Goal: Information Seeking & Learning: Check status

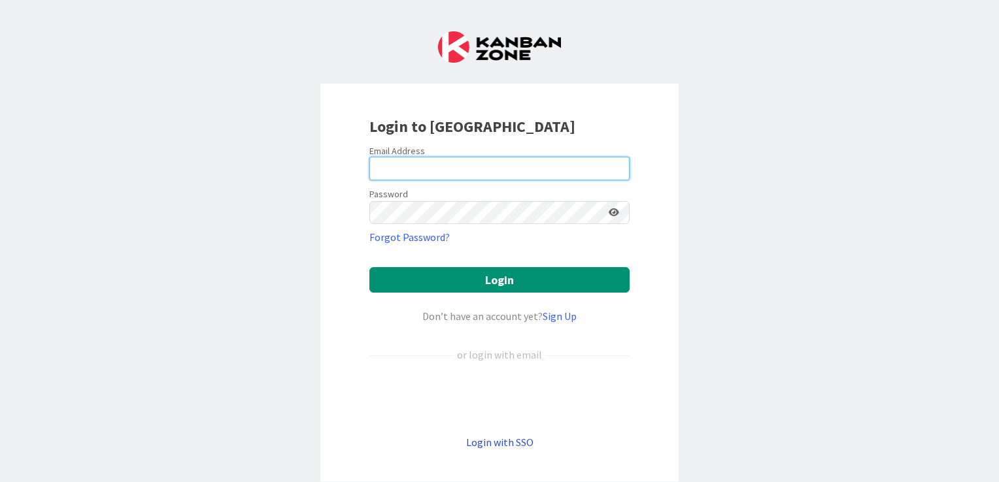
type input "[EMAIL_ADDRESS][DOMAIN_NAME]"
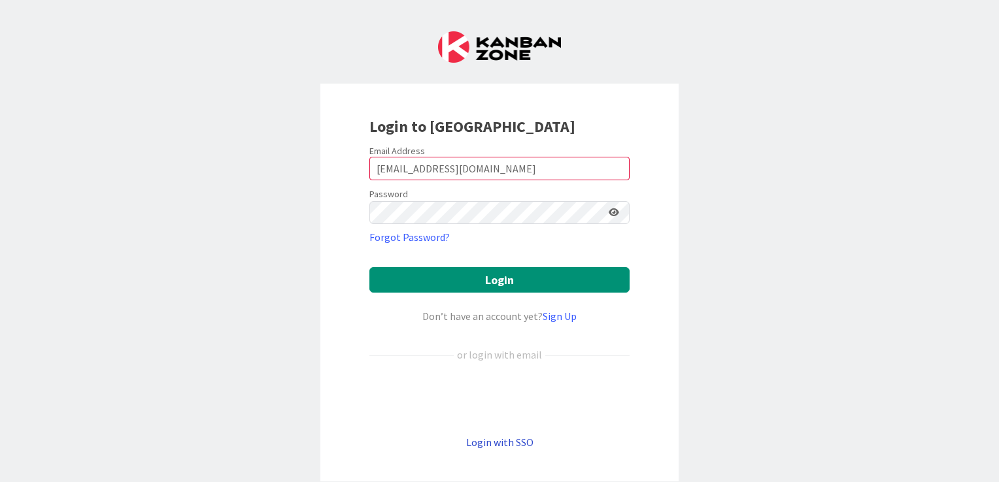
click at [499, 440] on link "Login with SSO" at bounding box center [499, 442] width 67 height 13
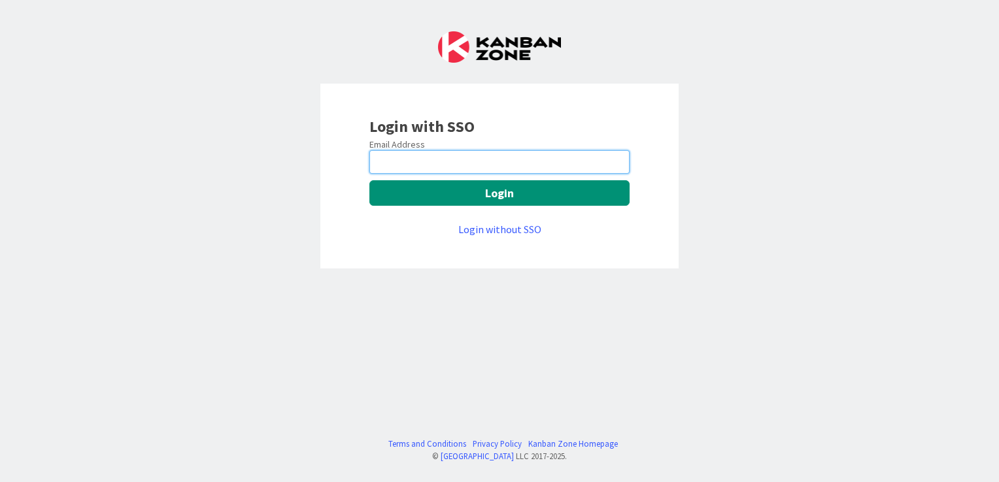
click at [400, 158] on input "email" at bounding box center [499, 162] width 260 height 24
type input "ilayaraja.s@mrcglobal.com"
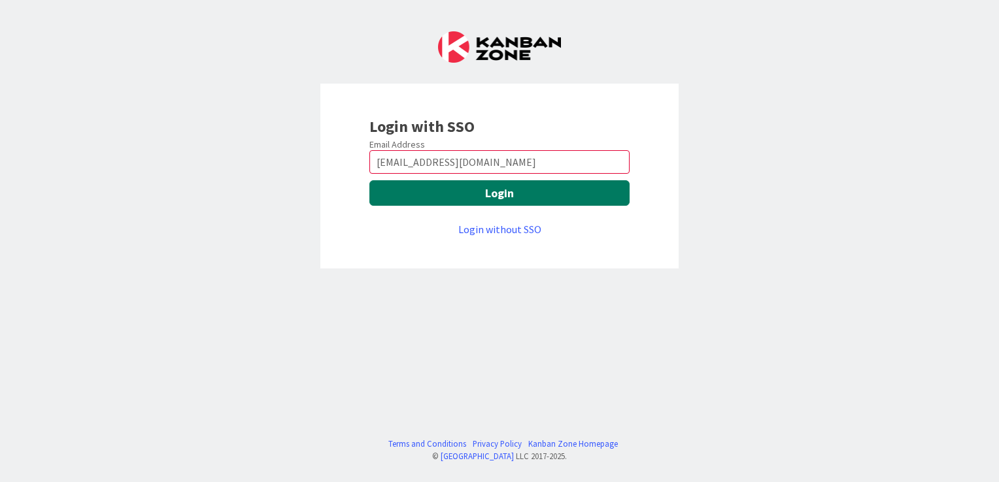
click at [515, 192] on button "Login" at bounding box center [499, 192] width 260 height 25
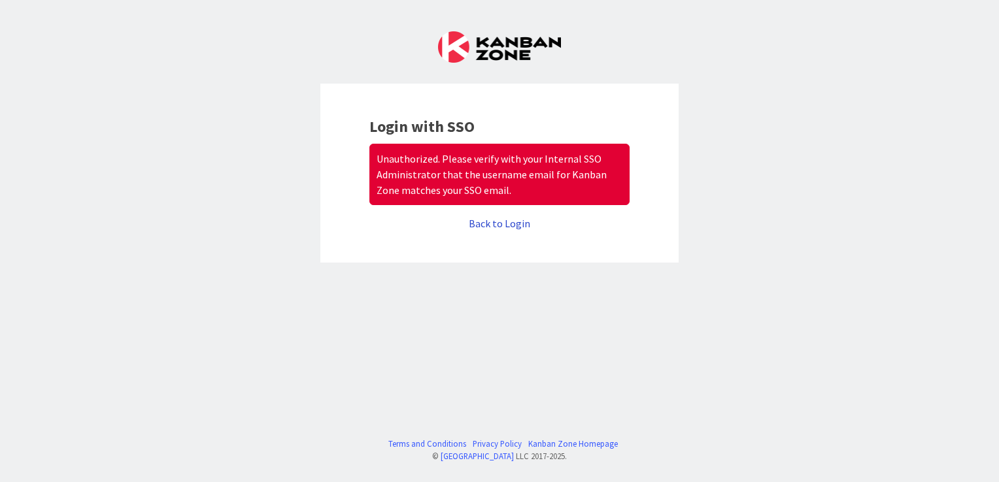
click at [496, 220] on link "Back to Login" at bounding box center [499, 223] width 61 height 13
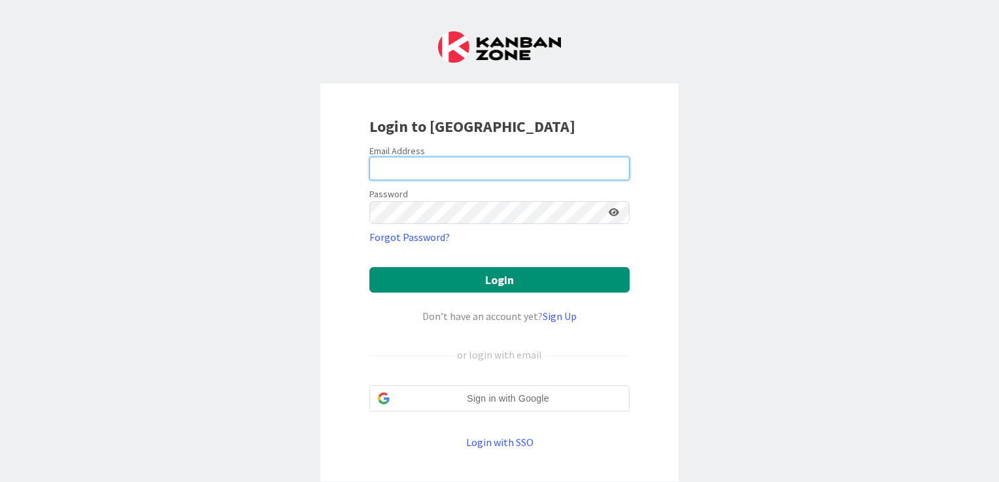
type input "[EMAIL_ADDRESS][DOMAIN_NAME]"
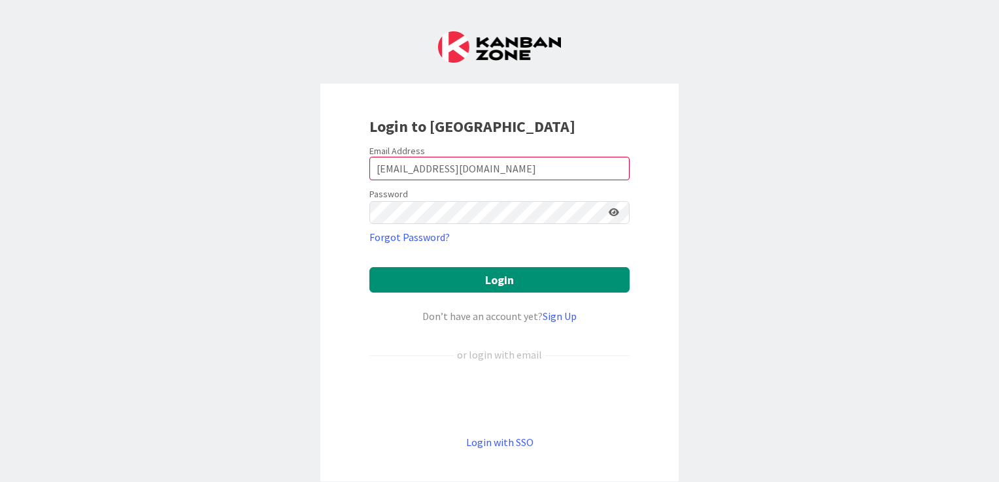
click at [511, 450] on div "Login to [GEOGRAPHIC_DATA] Email Address [EMAIL_ADDRESS][DOMAIN_NAME] Password …" at bounding box center [499, 283] width 358 height 399
click at [509, 446] on link "Login with SSO" at bounding box center [499, 442] width 67 height 13
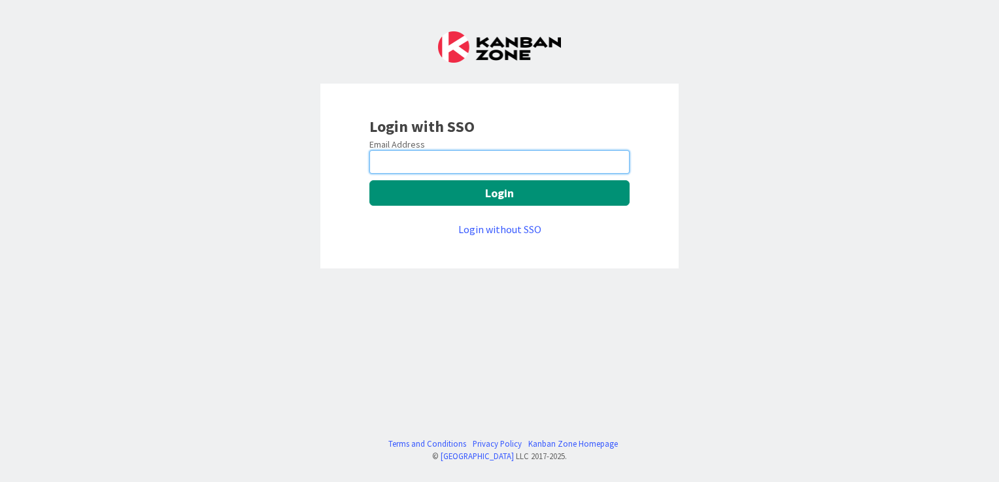
click at [475, 166] on input "email" at bounding box center [499, 162] width 260 height 24
type input "[EMAIL_ADDRESS][DOMAIN_NAME]"
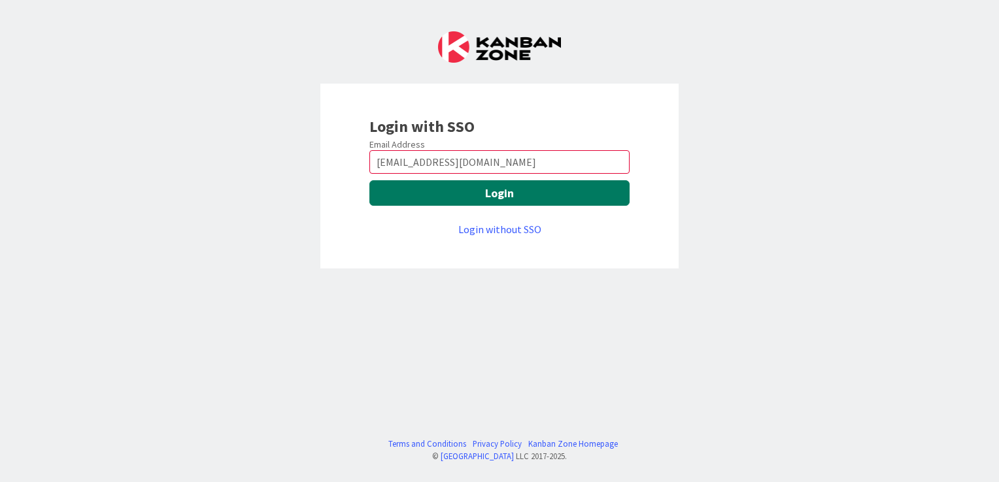
click at [507, 197] on button "Login" at bounding box center [499, 192] width 260 height 25
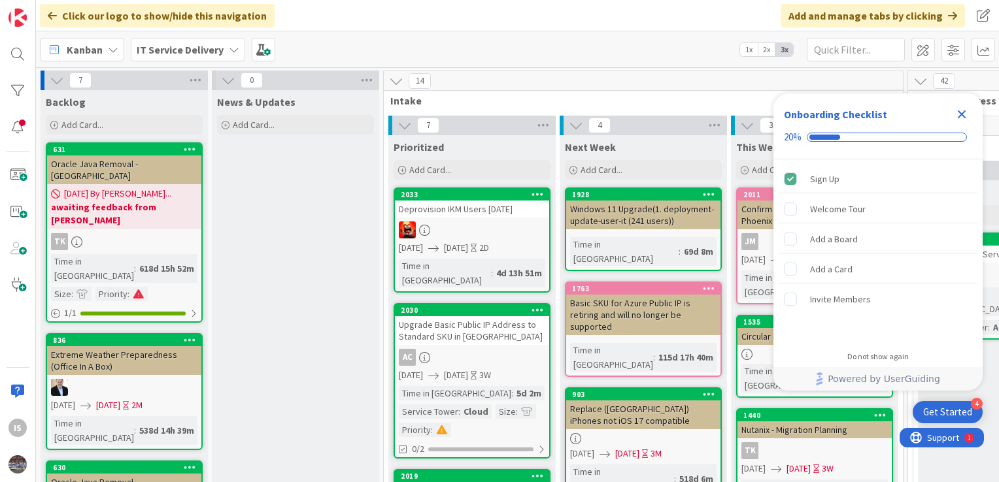
click at [960, 116] on icon "Close Checklist" at bounding box center [962, 114] width 8 height 8
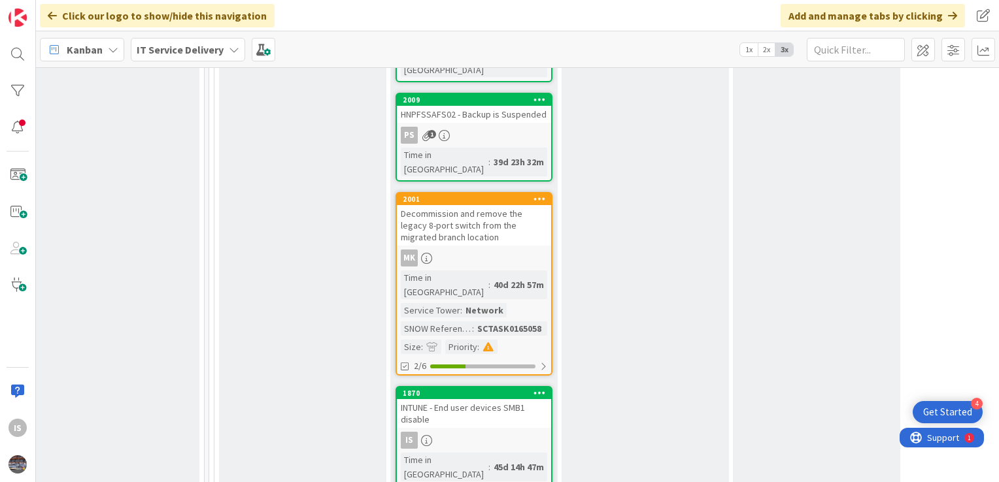
scroll to position [1607, 699]
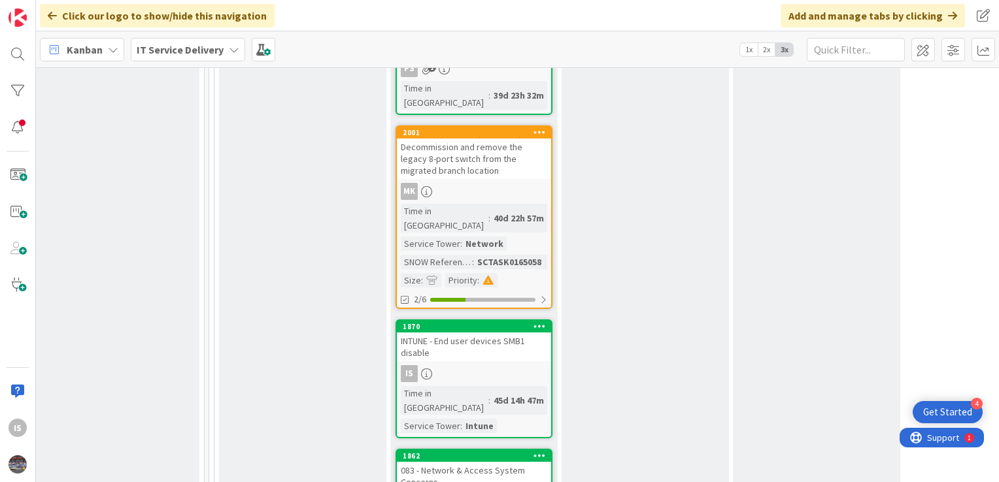
click at [459, 333] on div "INTUNE - End user devices SMB1 disable" at bounding box center [474, 347] width 154 height 29
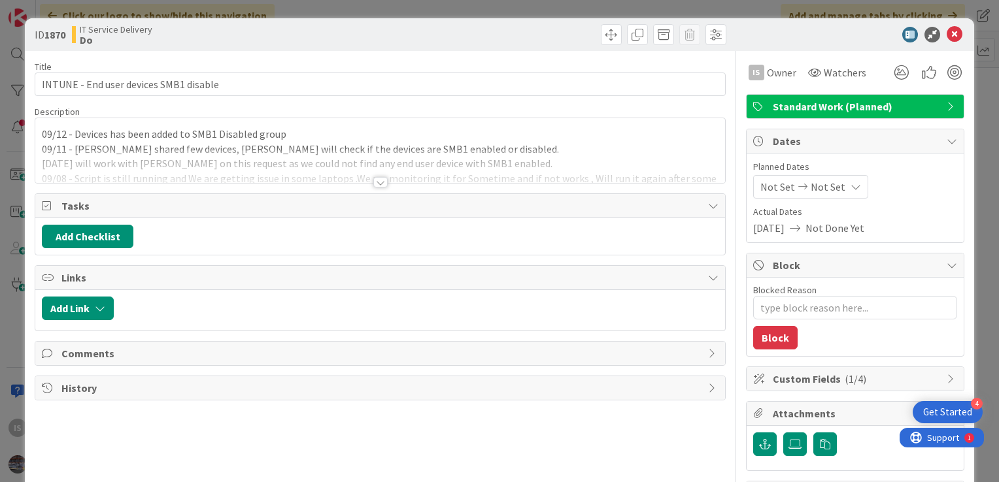
type textarea "x"
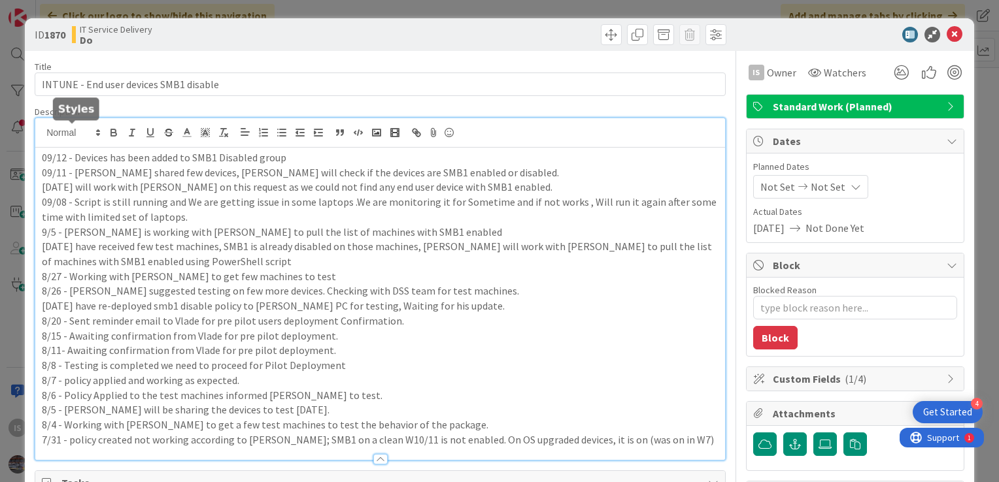
click at [44, 135] on div "09/12 - Devices has been added to SMB1 Disabled group 09/11 - Vlade shared few …" at bounding box center [380, 289] width 690 height 342
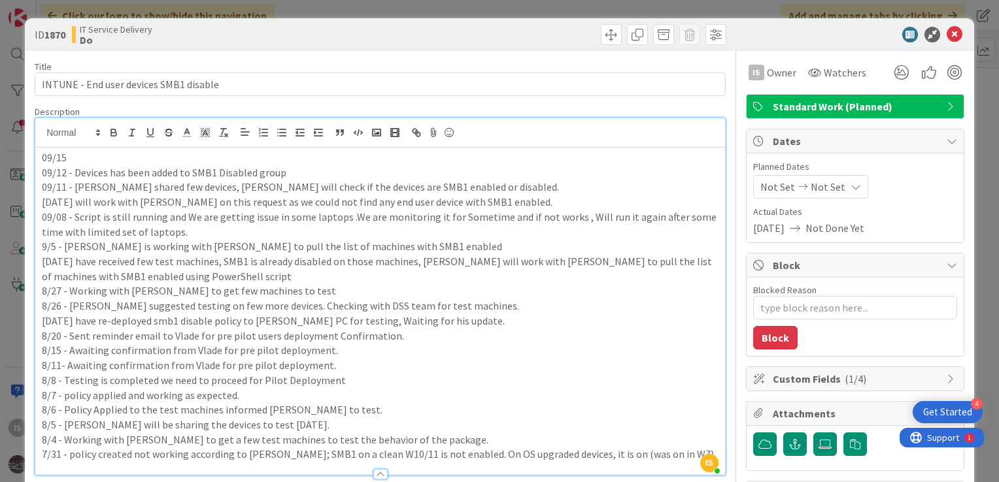
click at [77, 158] on p "09/15" at bounding box center [380, 157] width 677 height 15
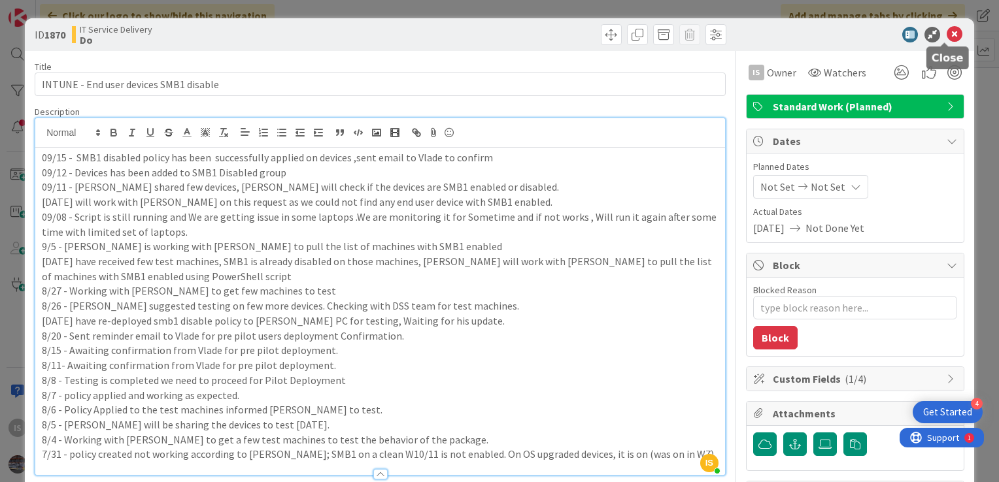
click at [947, 30] on icon at bounding box center [955, 35] width 16 height 16
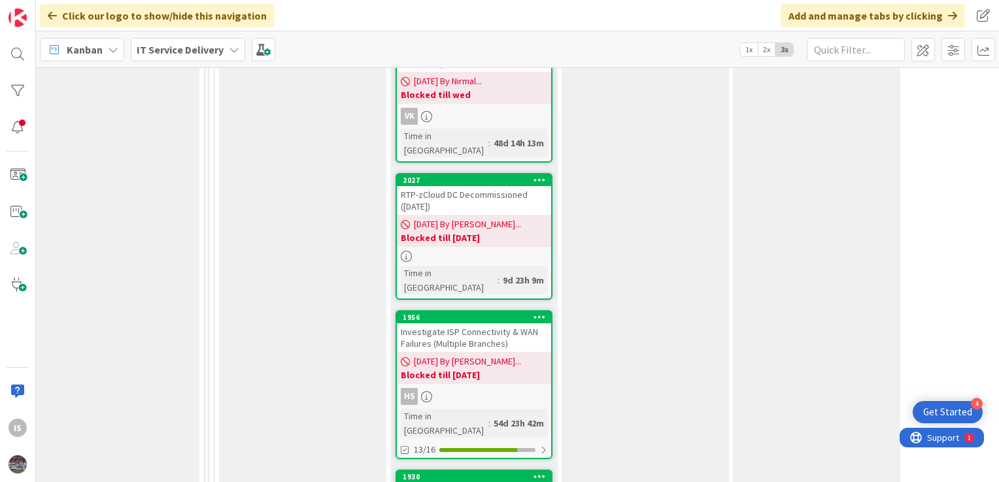
scroll to position [2181, 699]
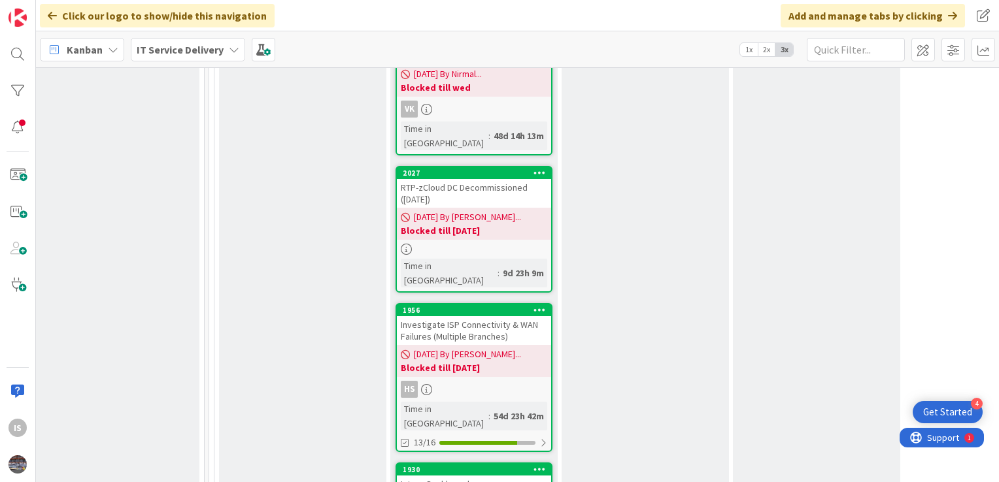
click at [474, 476] on div "Intune Dashboard" at bounding box center [474, 484] width 154 height 17
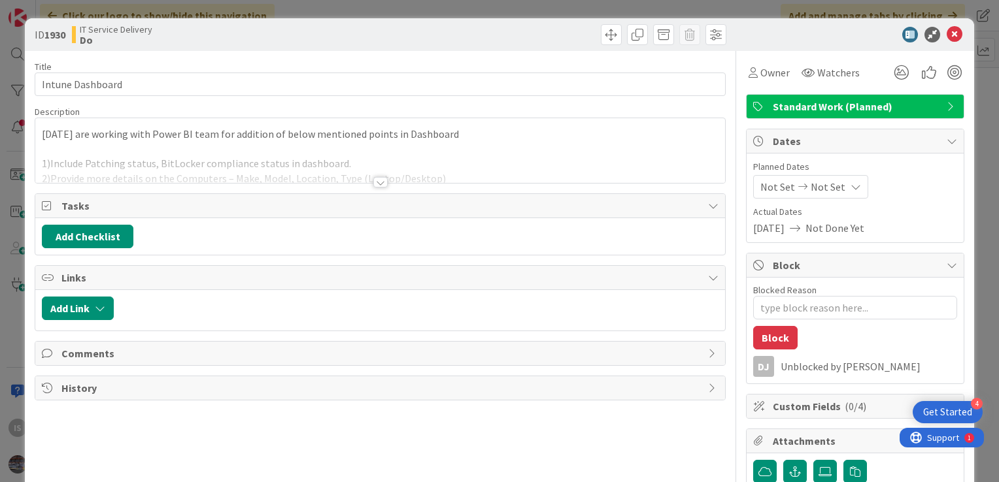
type textarea "x"
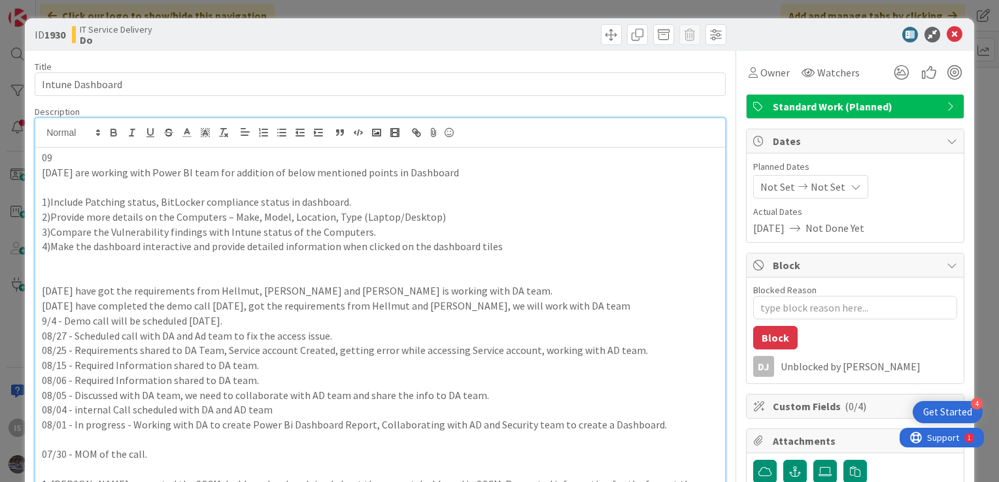
click at [55, 153] on p "09" at bounding box center [380, 157] width 677 height 15
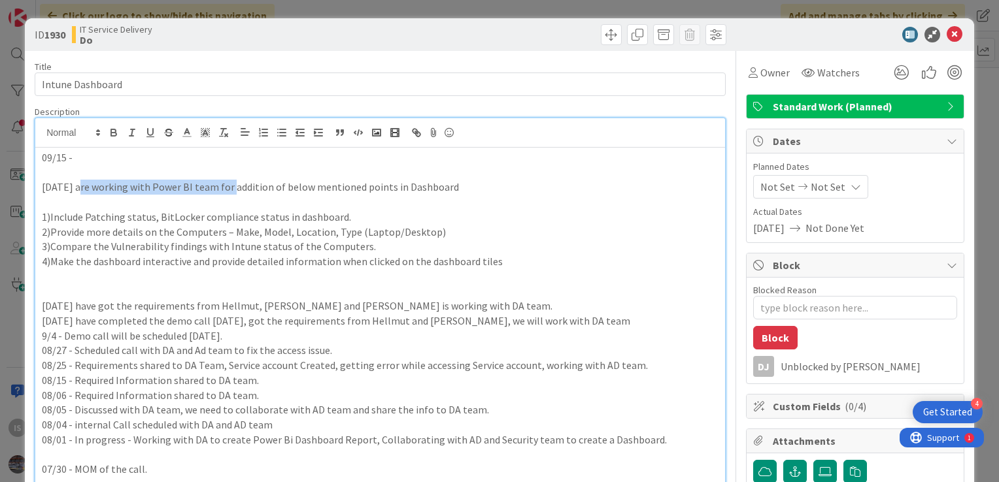
drag, startPoint x: 75, startPoint y: 188, endPoint x: 229, endPoint y: 182, distance: 154.4
click at [229, 182] on p "09/11 - We are working with Power BI team for addition of below mentioned point…" at bounding box center [380, 187] width 677 height 15
copy p "We are working with Power BI team"
click at [99, 156] on p "09/15 -" at bounding box center [380, 157] width 677 height 15
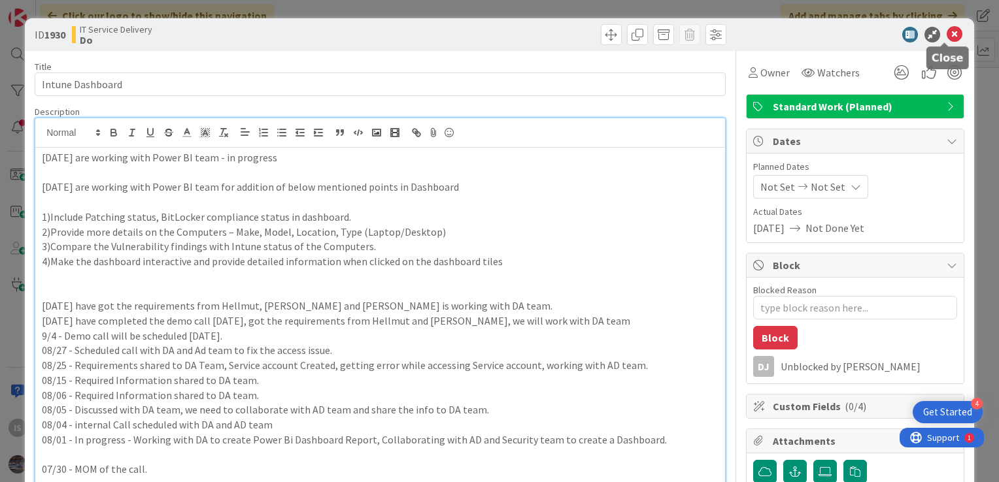
click at [947, 35] on icon at bounding box center [955, 35] width 16 height 16
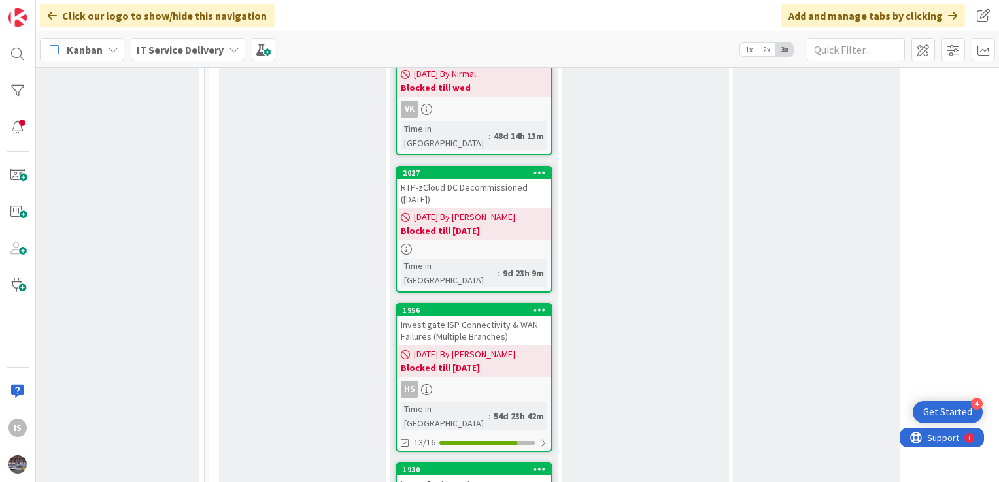
click at [443, 476] on div "Intune Dashboard" at bounding box center [474, 484] width 154 height 17
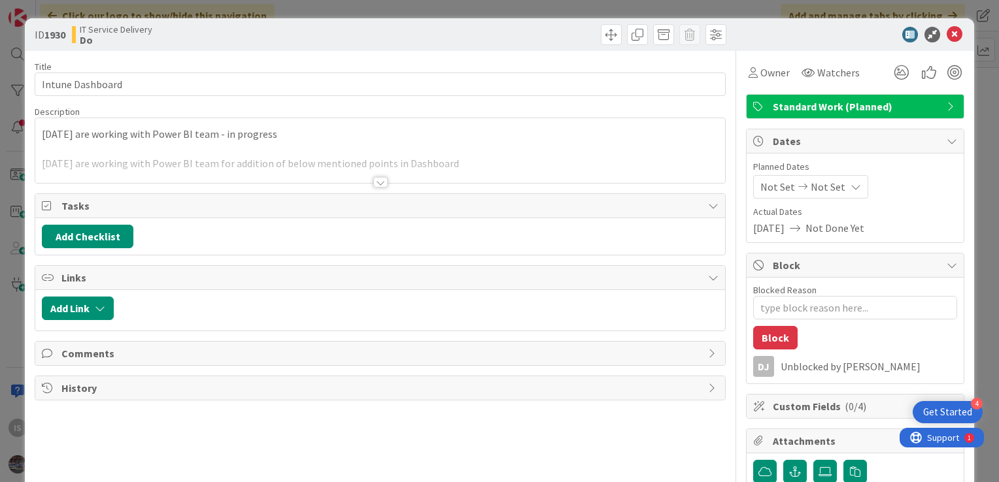
type textarea "x"
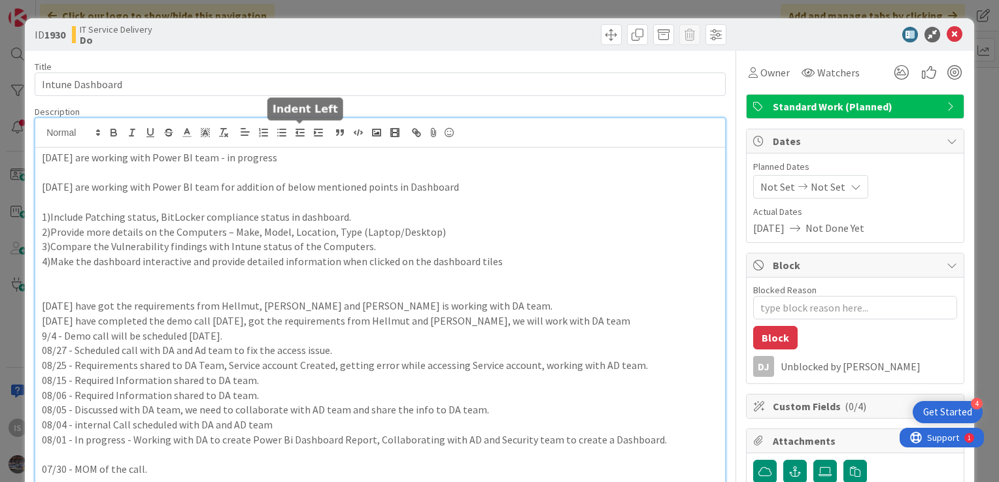
drag, startPoint x: 290, startPoint y: 134, endPoint x: 239, endPoint y: 145, distance: 52.8
click at [232, 143] on div at bounding box center [380, 132] width 690 height 29
click at [283, 160] on p "09/15 - We are working with Power BI team - in progress" at bounding box center [380, 157] width 677 height 15
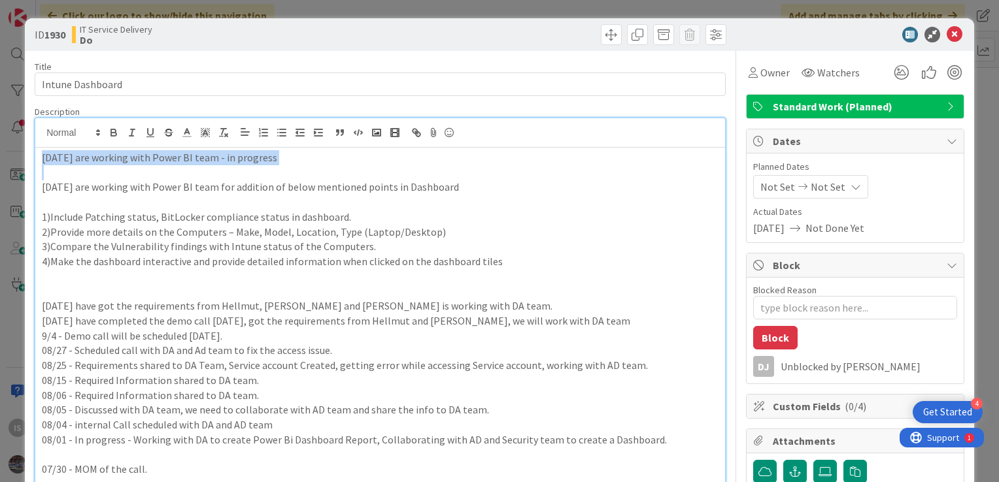
drag, startPoint x: 283, startPoint y: 160, endPoint x: 35, endPoint y: 150, distance: 248.0
copy p "09/15 - We are working with Power BI team - in progress"
click at [949, 41] on icon at bounding box center [955, 35] width 16 height 16
